Goal: Task Accomplishment & Management: Manage account settings

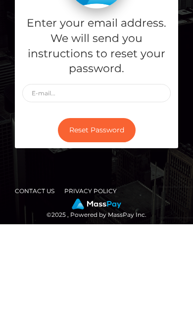
scroll to position [103, 0]
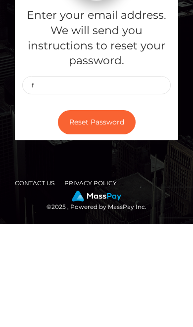
type input "f"
click at [72, 213] on button "Reset Password" at bounding box center [97, 225] width 78 height 24
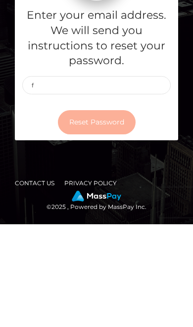
scroll to position [41, 0]
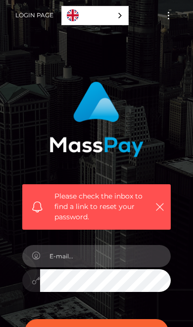
scroll to position [38, 0]
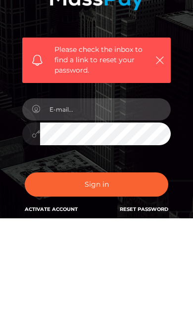
type input "gabrielaportiz03@gmail.com"
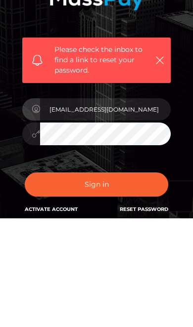
scroll to position [125, 0]
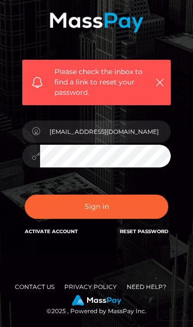
click at [70, 204] on button "Sign in" at bounding box center [96, 207] width 143 height 24
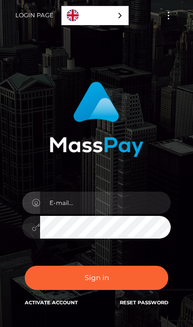
scroll to position [94, 0]
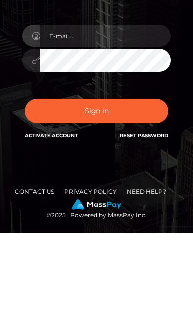
click at [122, 119] on input "email" at bounding box center [105, 130] width 130 height 22
type input "gabrielaportiz03@gmail.com"
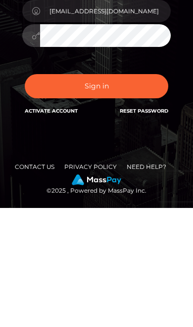
click at [141, 193] on button "Sign in" at bounding box center [96, 205] width 143 height 24
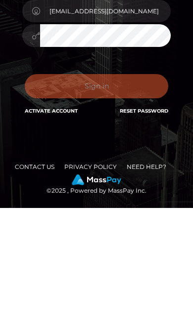
scroll to position [71, 0]
